Goal: Transaction & Acquisition: Purchase product/service

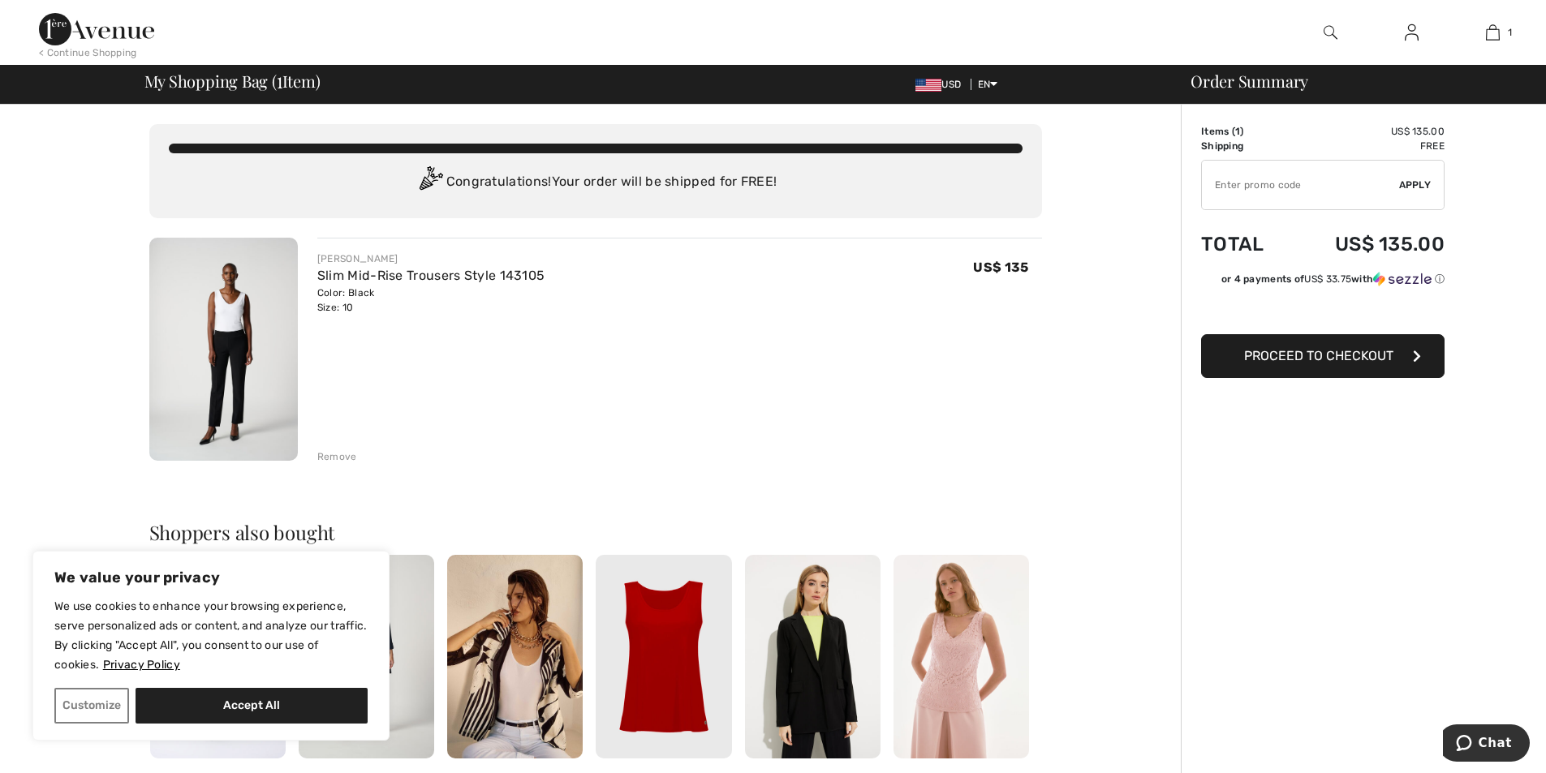
click at [223, 320] on img at bounding box center [223, 349] width 149 height 223
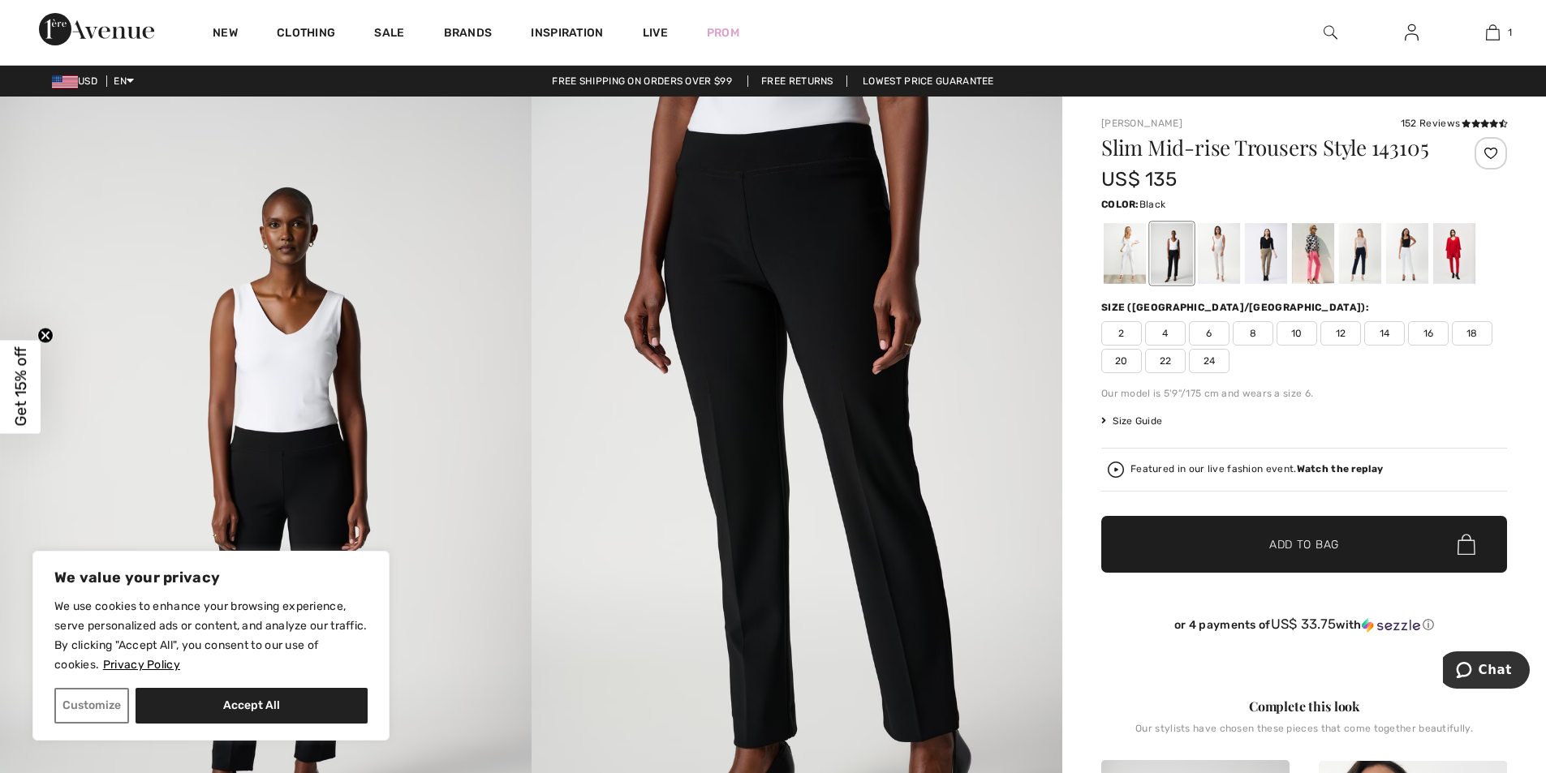
click at [1307, 336] on span "10" at bounding box center [1297, 333] width 41 height 24
click at [1298, 538] on span "Add to Bag" at bounding box center [1304, 544] width 70 height 17
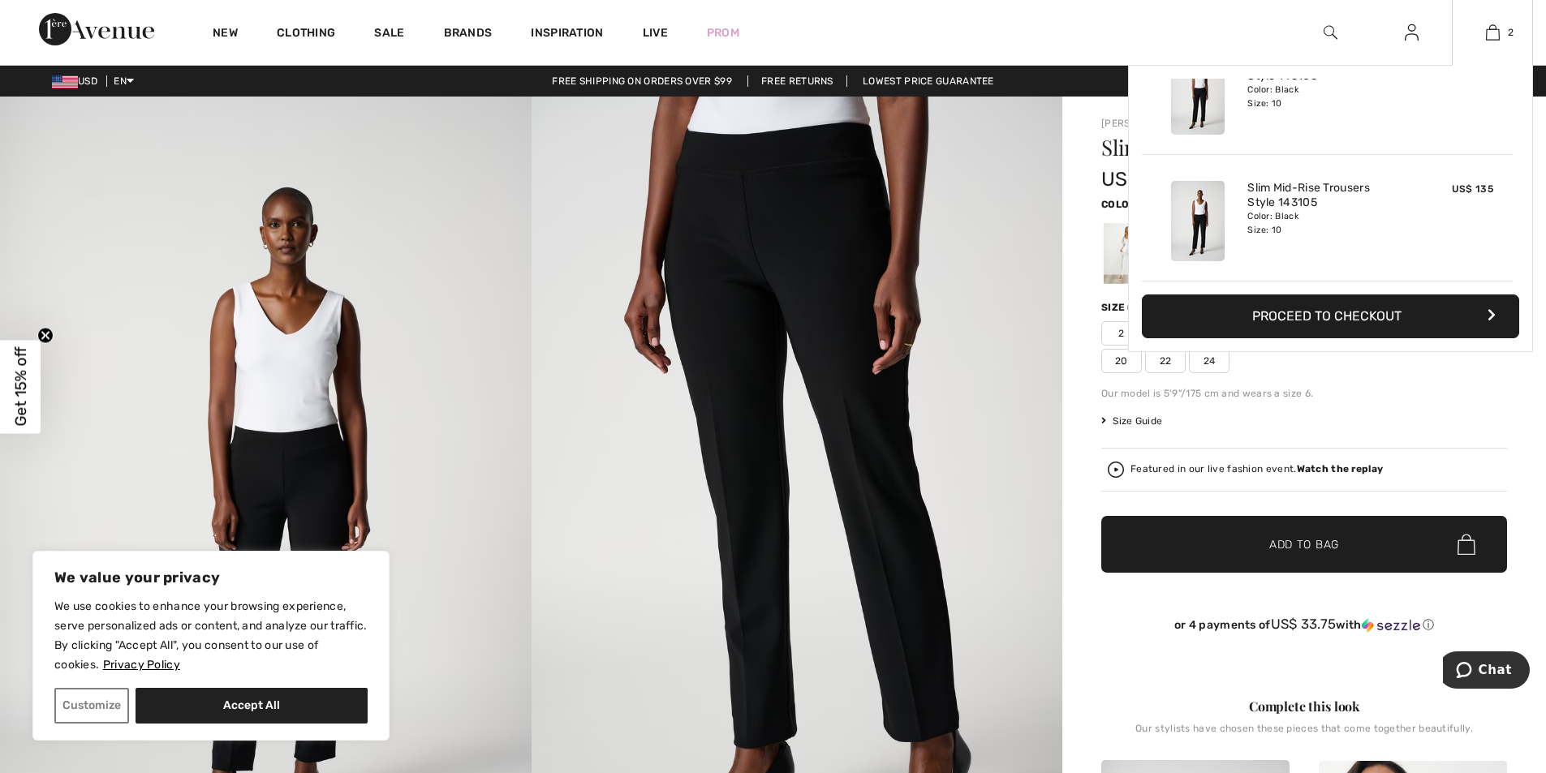
click at [1358, 309] on button "Proceed to Checkout" at bounding box center [1330, 317] width 377 height 44
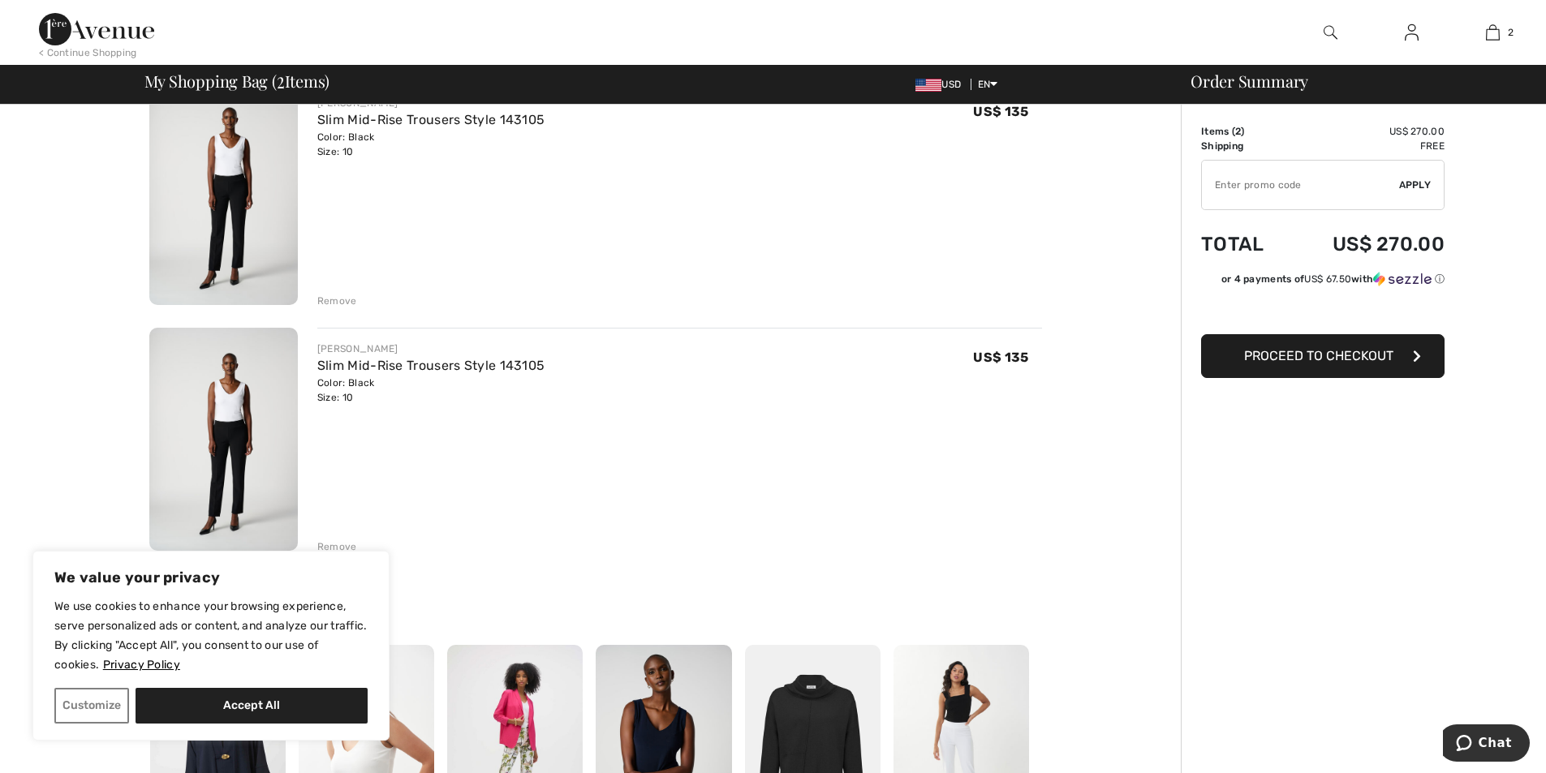
scroll to position [170, 0]
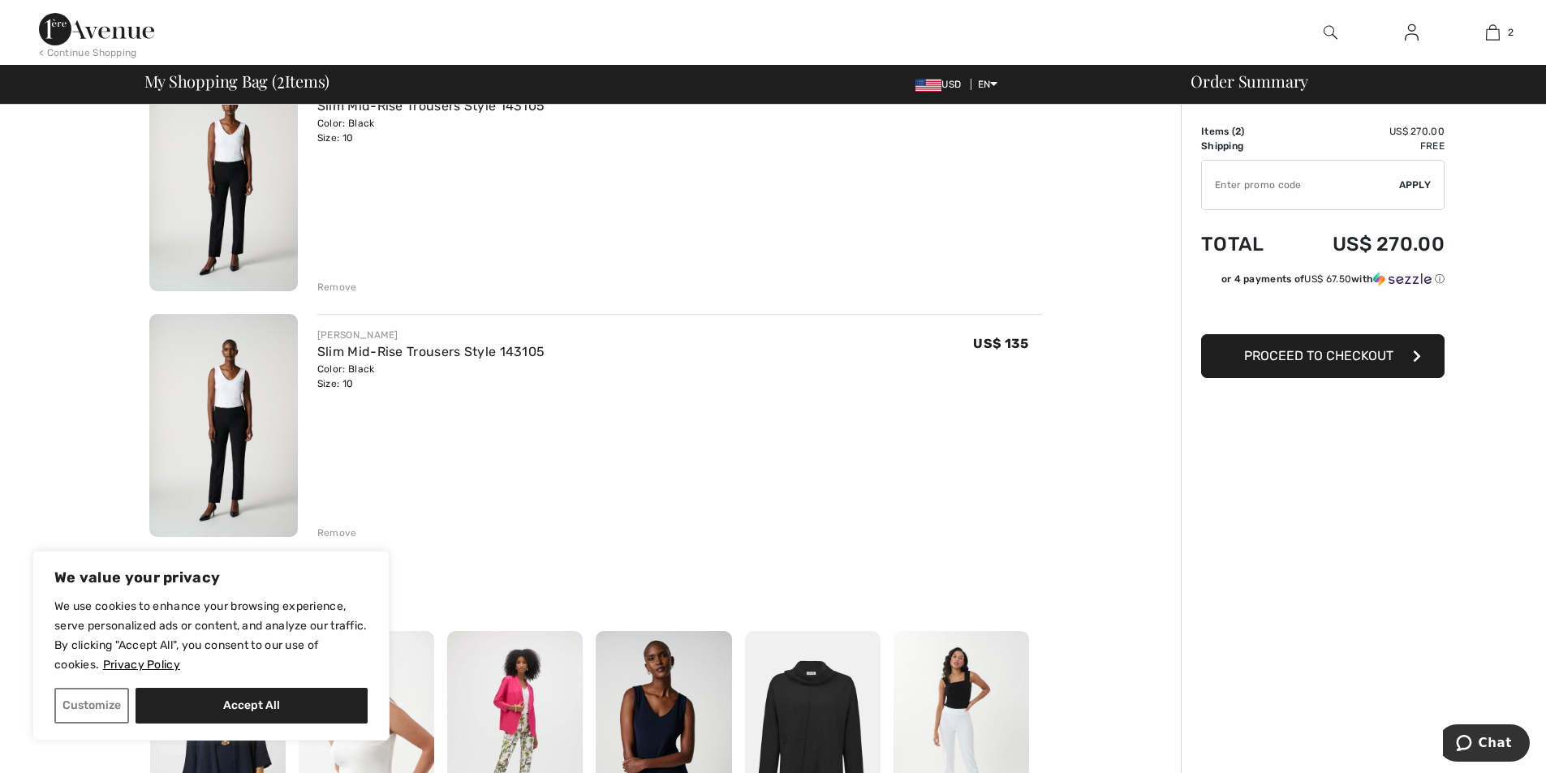
click at [1337, 356] on span "Proceed to Checkout" at bounding box center [1318, 355] width 149 height 15
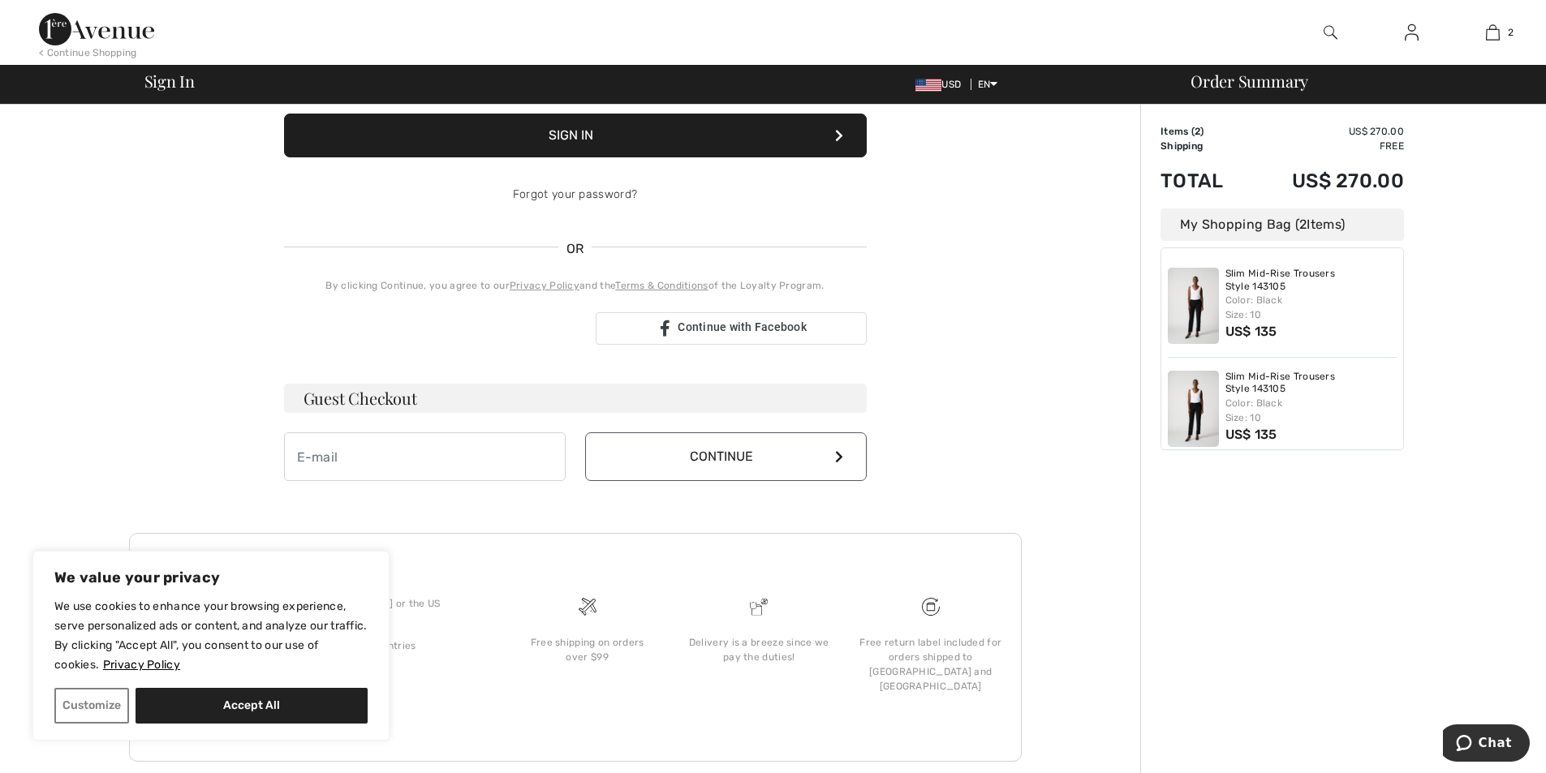
scroll to position [246, 0]
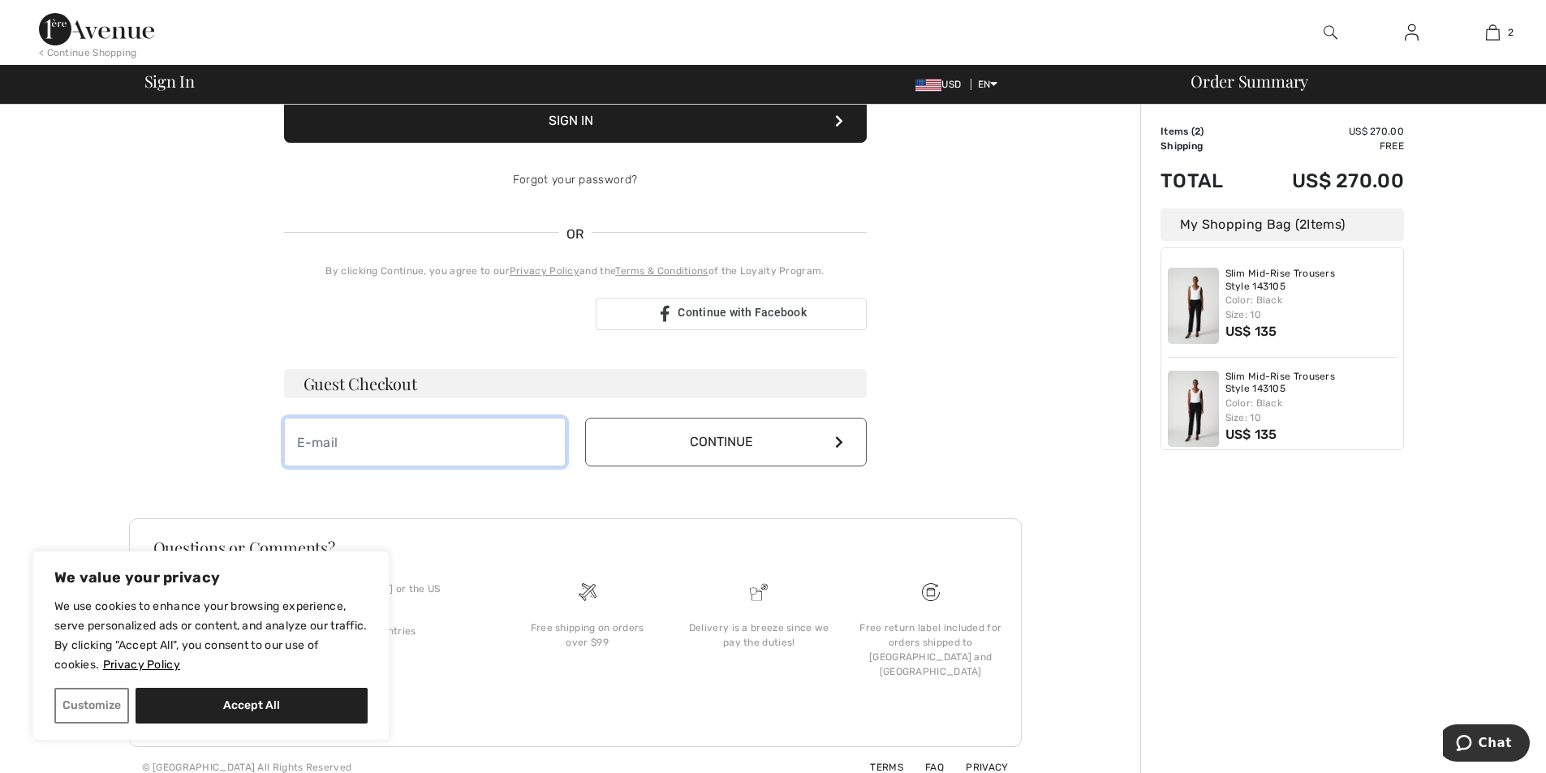
click at [372, 437] on input "email" at bounding box center [425, 442] width 282 height 49
type input "triciamichaelson@aol.com"
click at [839, 442] on icon at bounding box center [839, 442] width 8 height 13
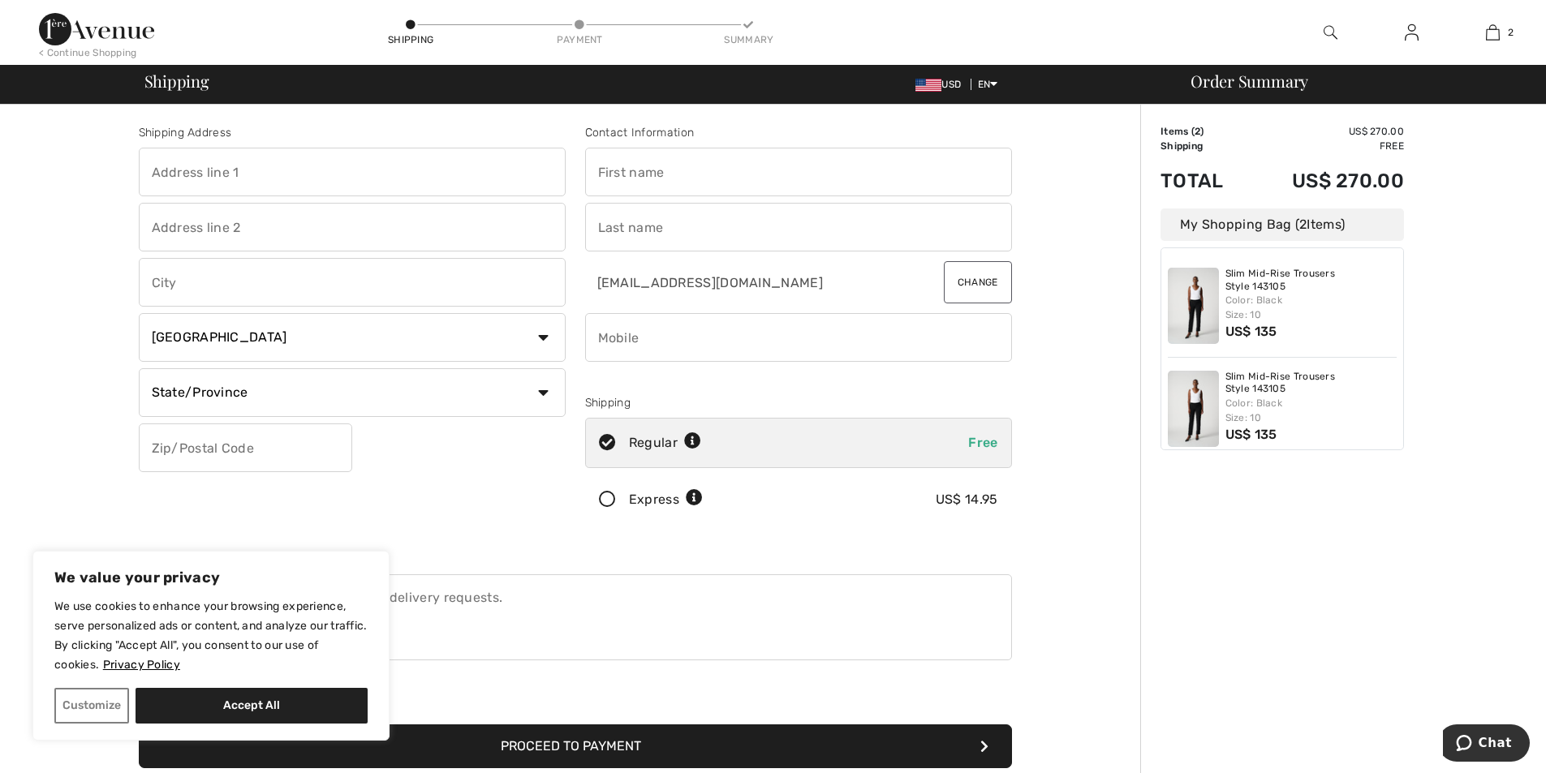
click at [246, 165] on input "text" at bounding box center [352, 172] width 427 height 49
type input "[STREET_ADDRESS]"
type input "[GEOGRAPHIC_DATA]"
select select "US"
select select "[GEOGRAPHIC_DATA]"
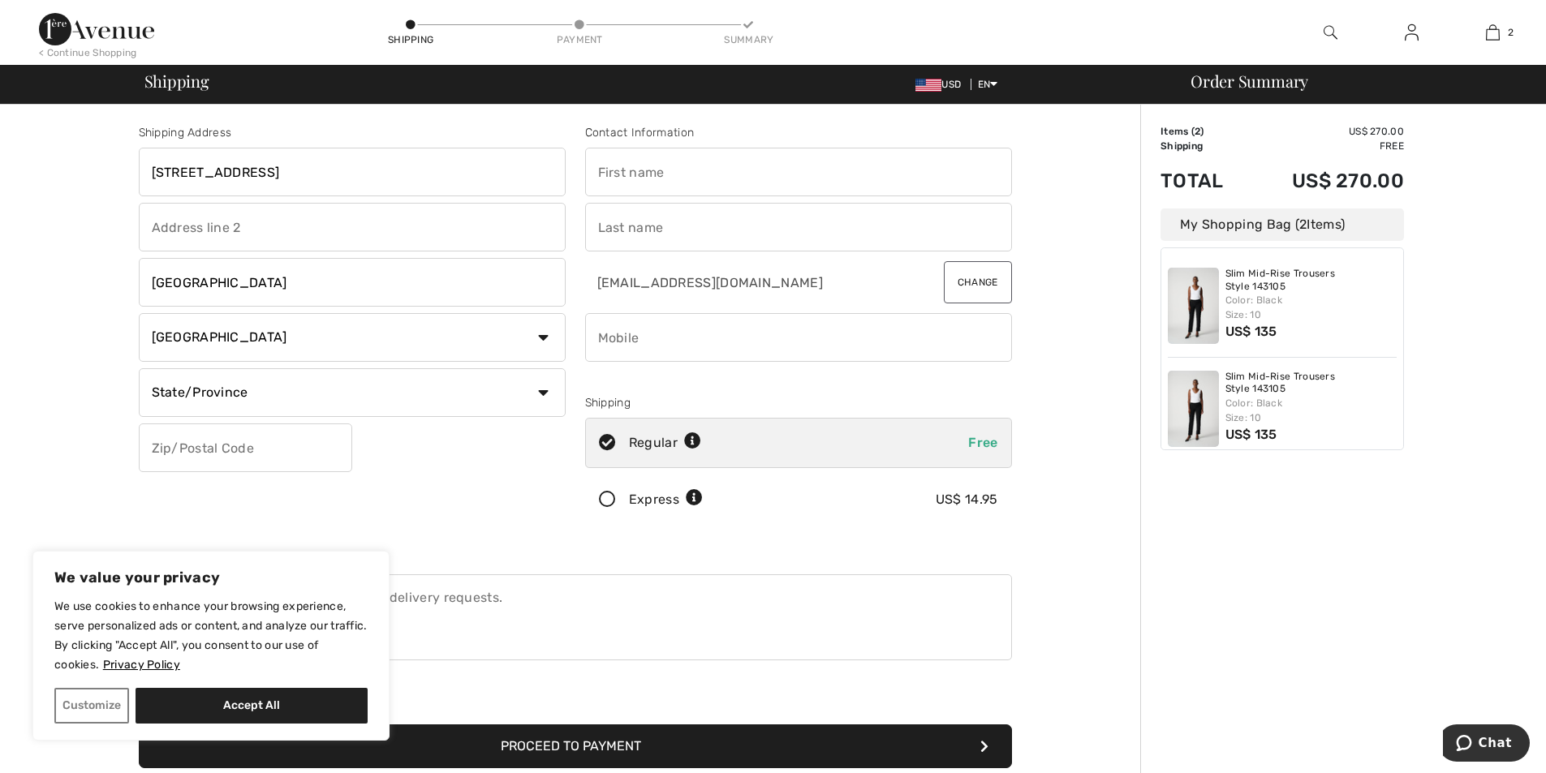
type input "75254"
type input "[PERSON_NAME]"
type input "Michaelson"
type input "2143684717"
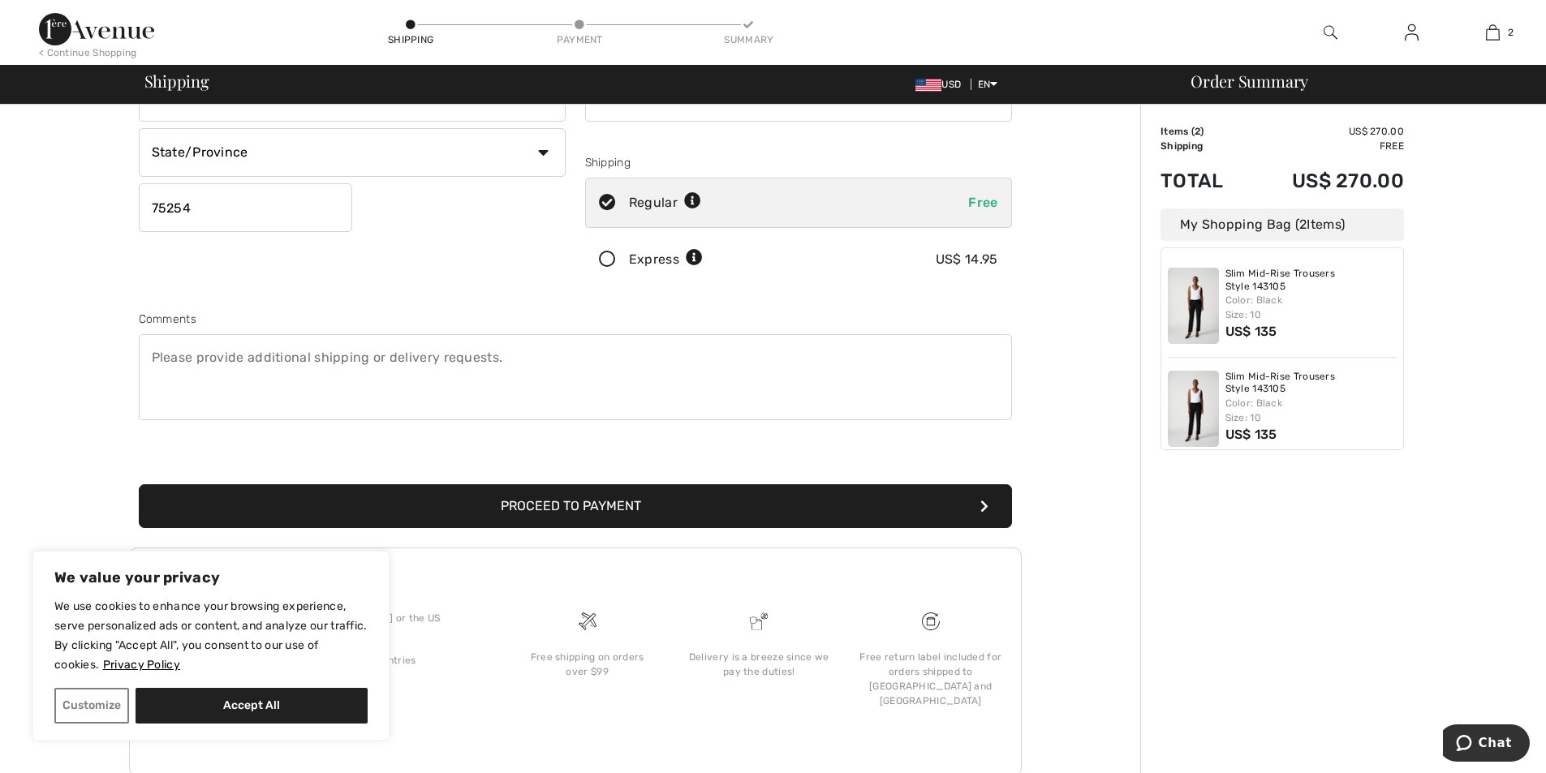
scroll to position [269, 0]
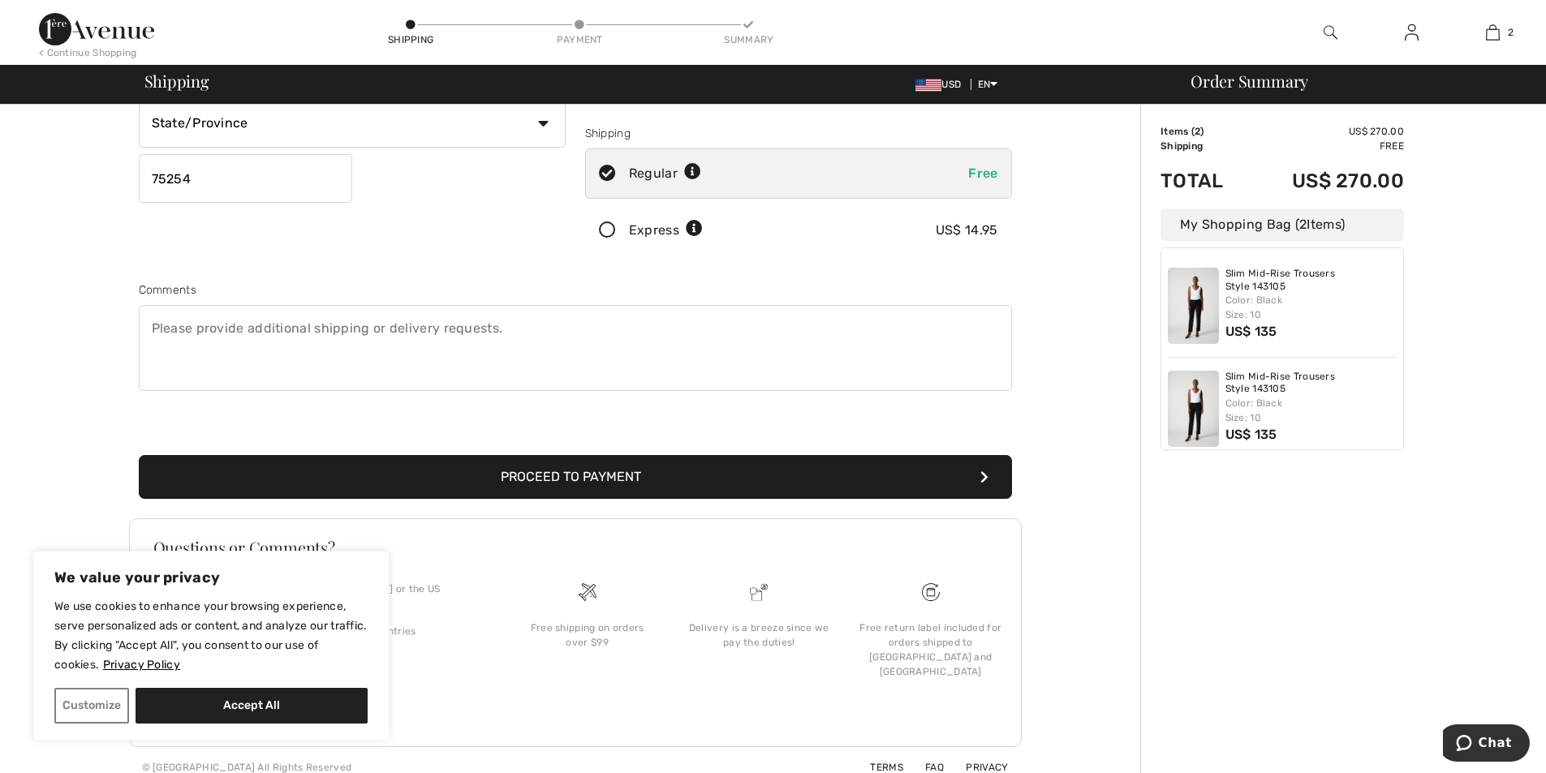
click at [583, 484] on button "Proceed to Payment" at bounding box center [575, 477] width 873 height 44
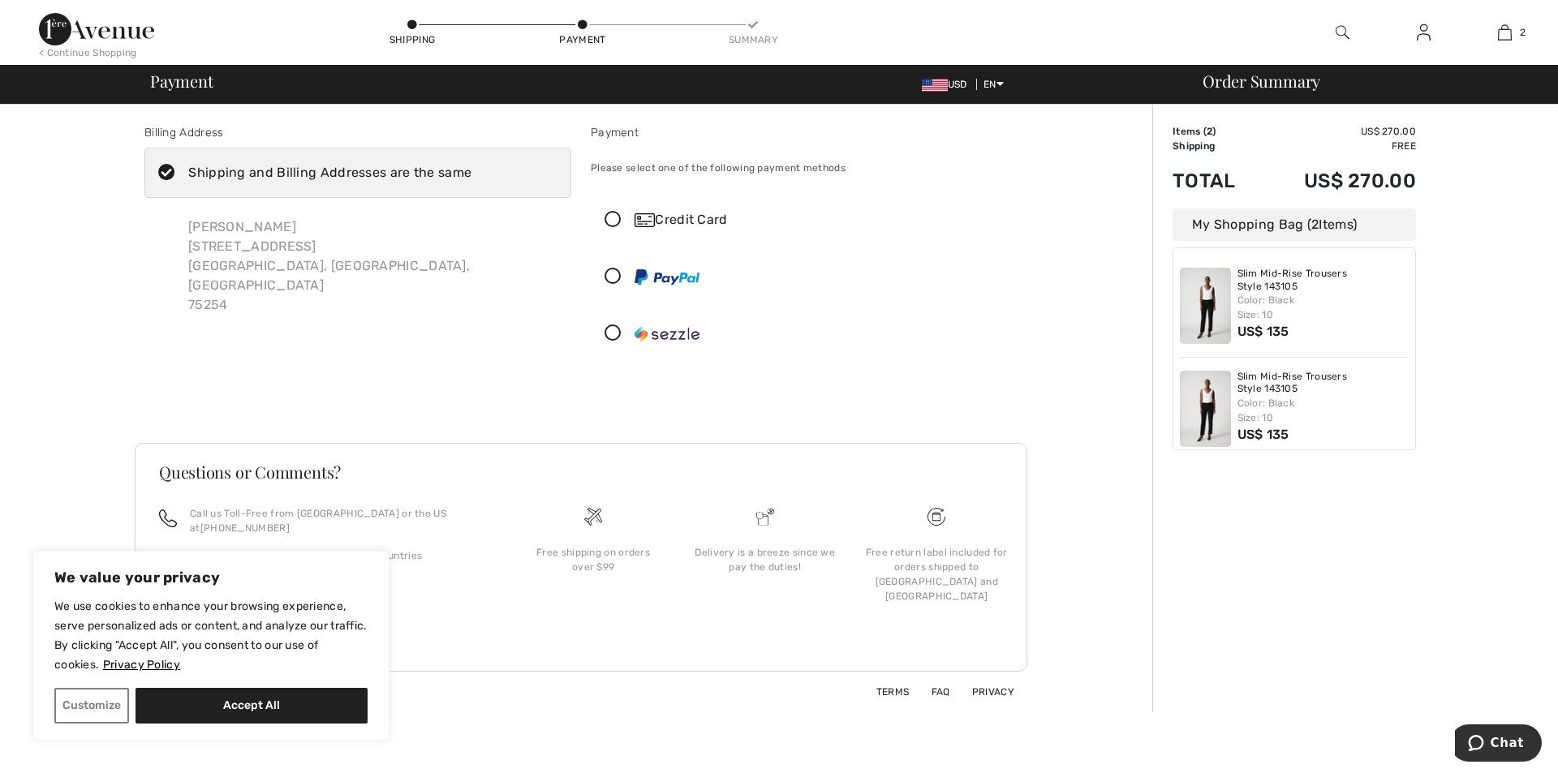
click at [670, 221] on div "Credit Card" at bounding box center [821, 219] width 372 height 19
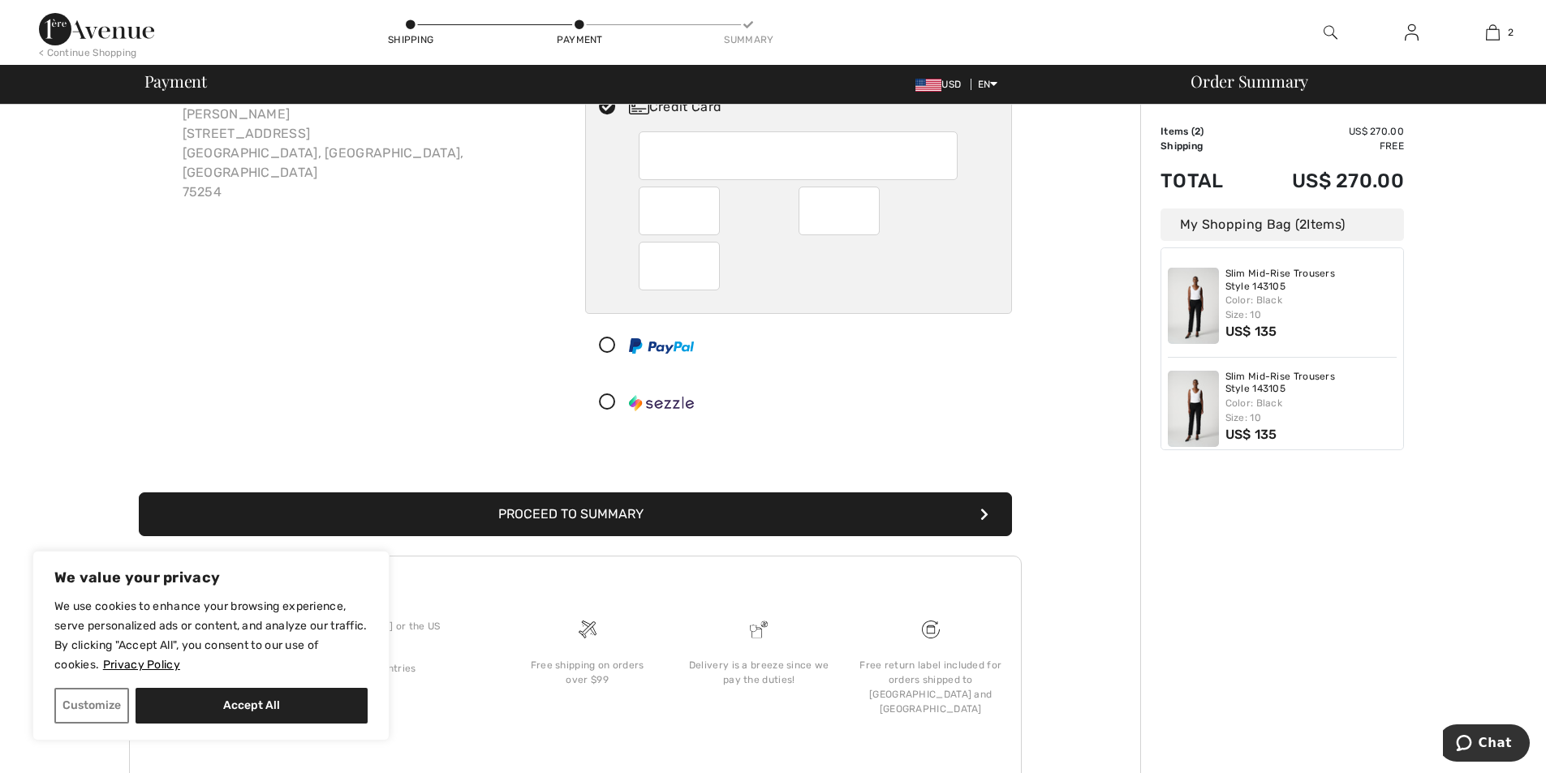
scroll to position [150, 0]
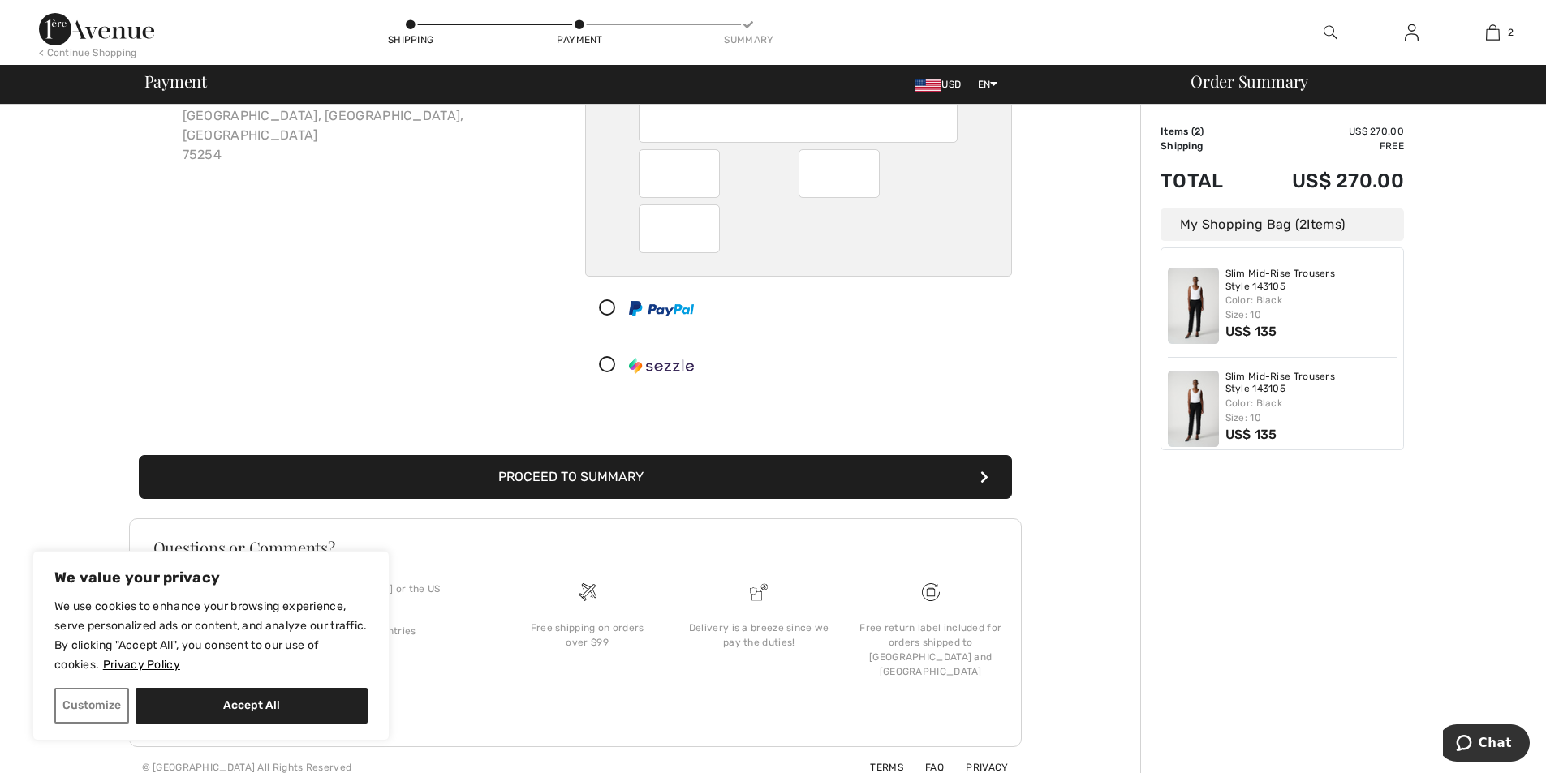
click at [597, 477] on button "Proceed to Summary" at bounding box center [575, 477] width 873 height 44
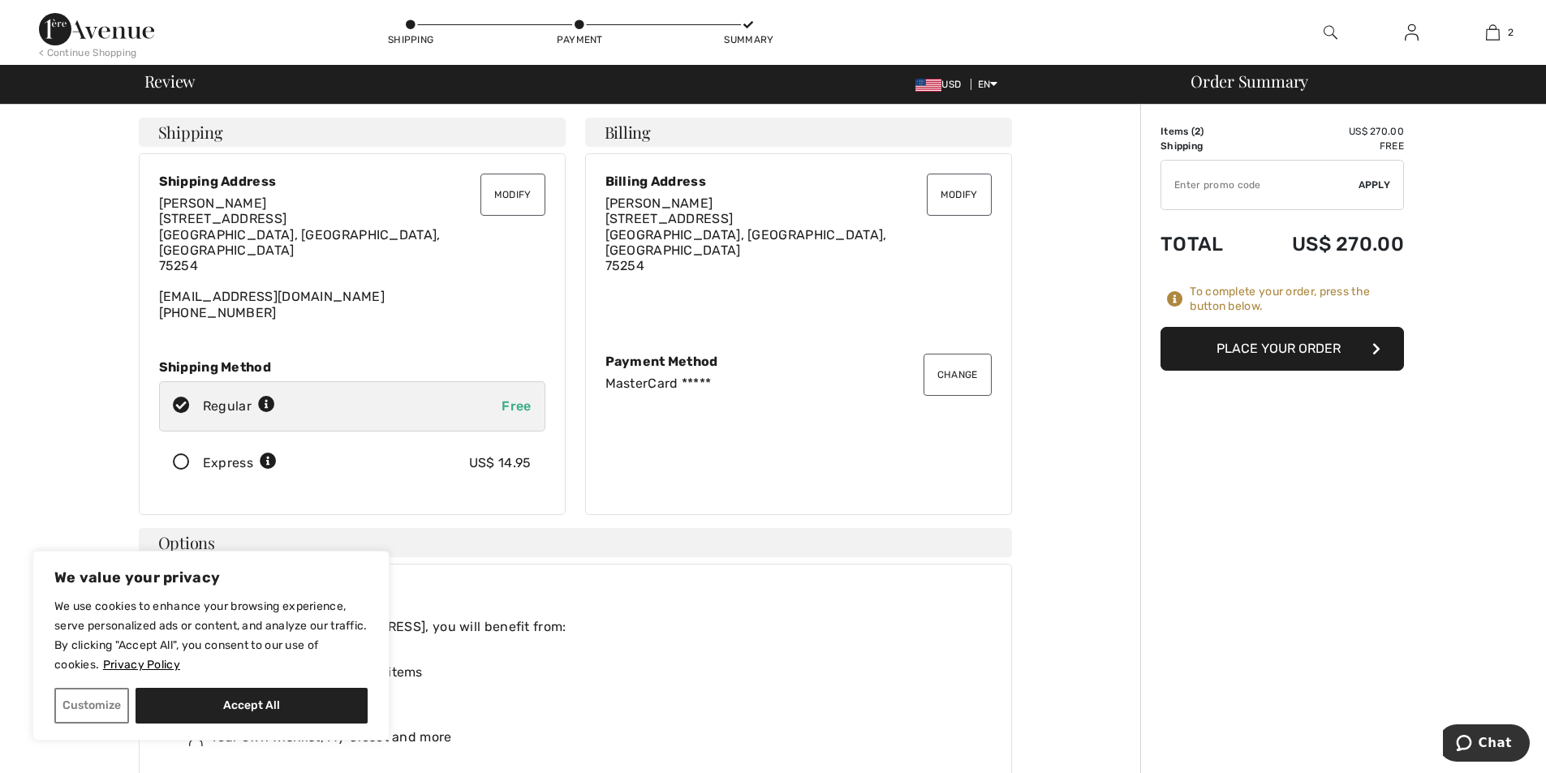
click at [1273, 343] on button "Place Your Order" at bounding box center [1281, 349] width 243 height 44
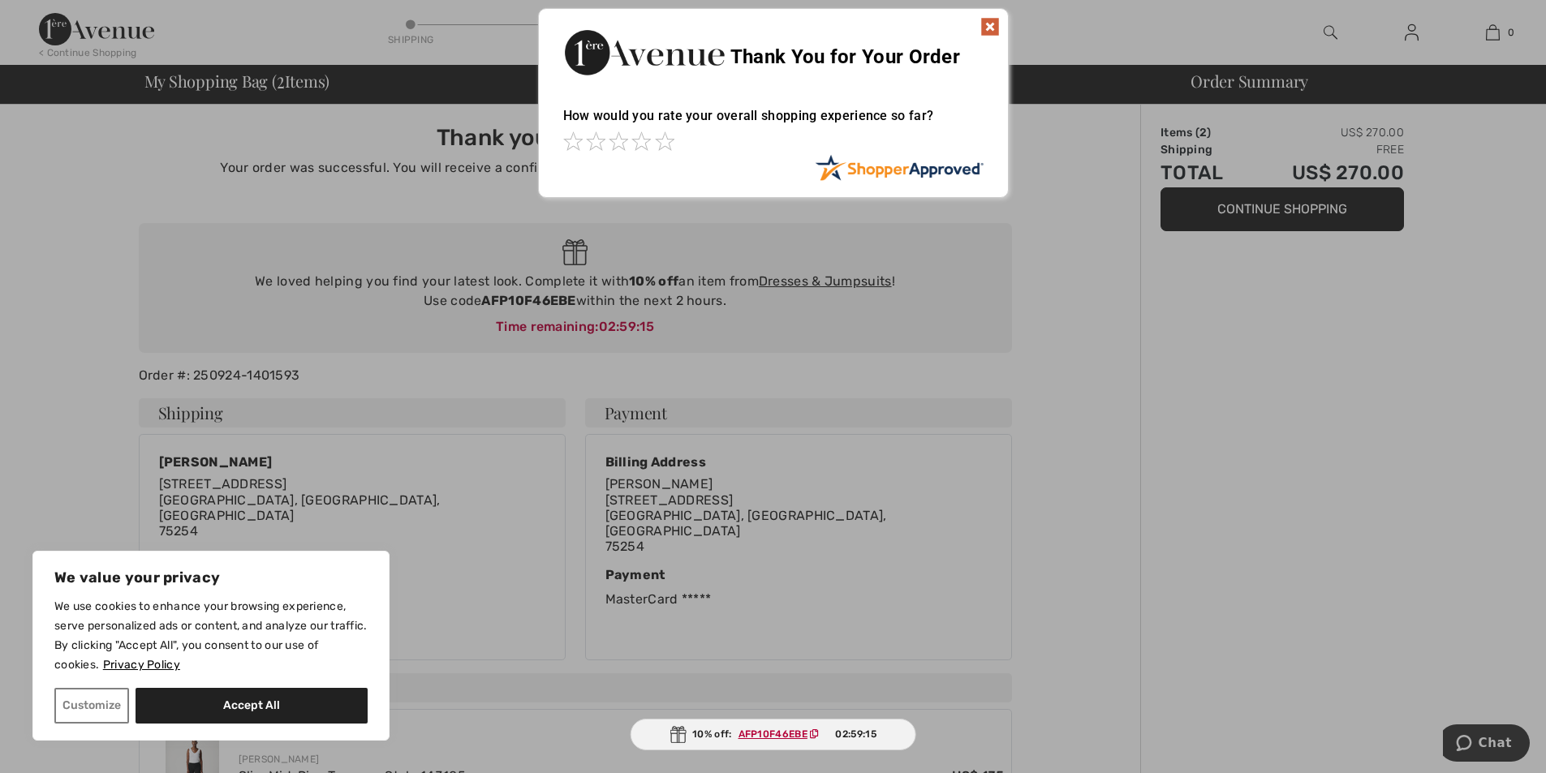
click at [988, 28] on img at bounding box center [989, 26] width 19 height 19
